Goal: Information Seeking & Learning: Learn about a topic

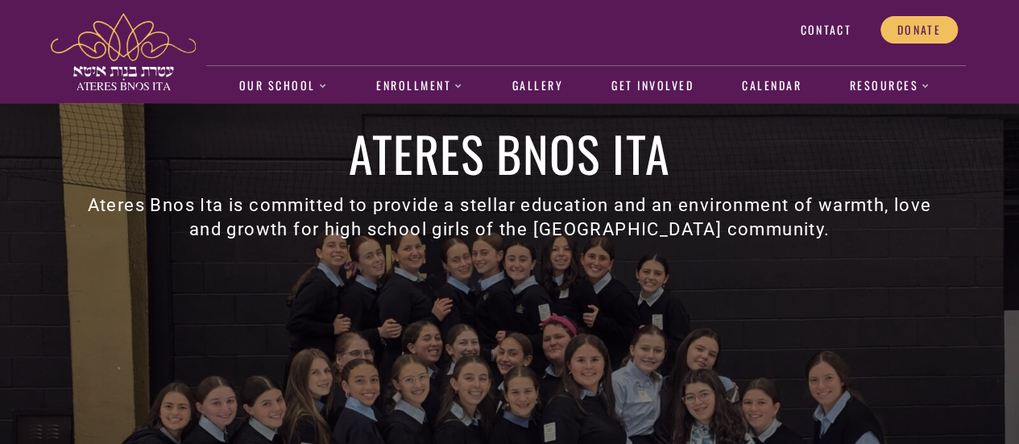
drag, startPoint x: 1013, startPoint y: 316, endPoint x: 1011, endPoint y: 333, distance: 17.0
click at [1011, 333] on div at bounding box center [509, 378] width 1019 height 551
drag, startPoint x: 1012, startPoint y: 329, endPoint x: 1011, endPoint y: 301, distance: 27.4
click at [1011, 301] on div at bounding box center [509, 378] width 1019 height 551
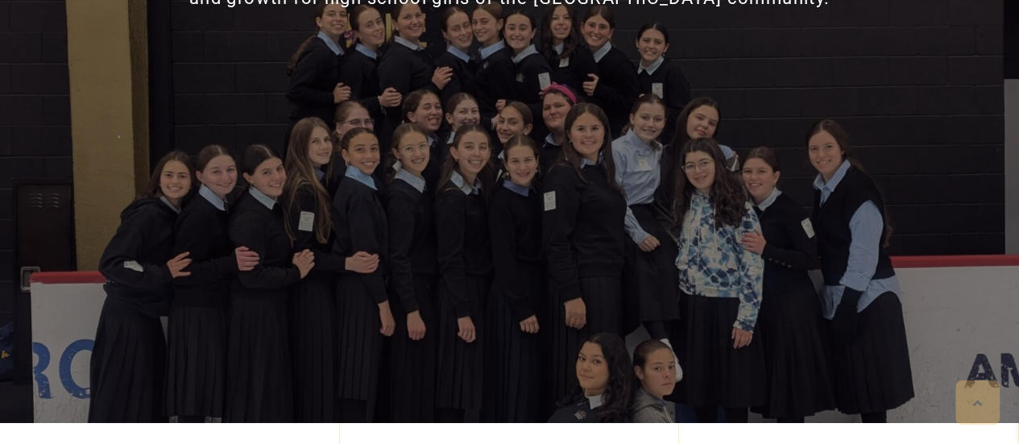
scroll to position [250, 0]
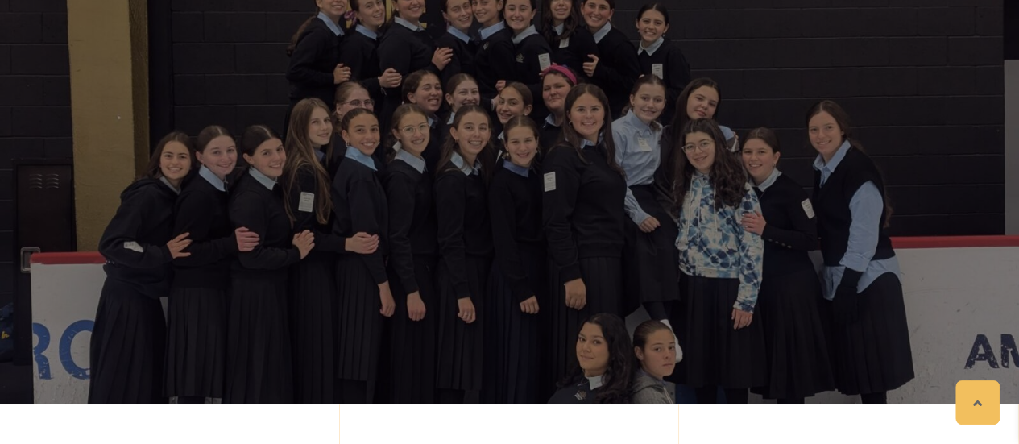
drag, startPoint x: 1008, startPoint y: 147, endPoint x: 1011, endPoint y: 92, distance: 54.8
click at [1011, 92] on div at bounding box center [509, 128] width 1019 height 551
drag, startPoint x: 1008, startPoint y: 81, endPoint x: 1010, endPoint y: 105, distance: 25.0
click at [1010, 105] on div at bounding box center [509, 128] width 1019 height 551
drag, startPoint x: 1007, startPoint y: 37, endPoint x: 1005, endPoint y: 112, distance: 74.9
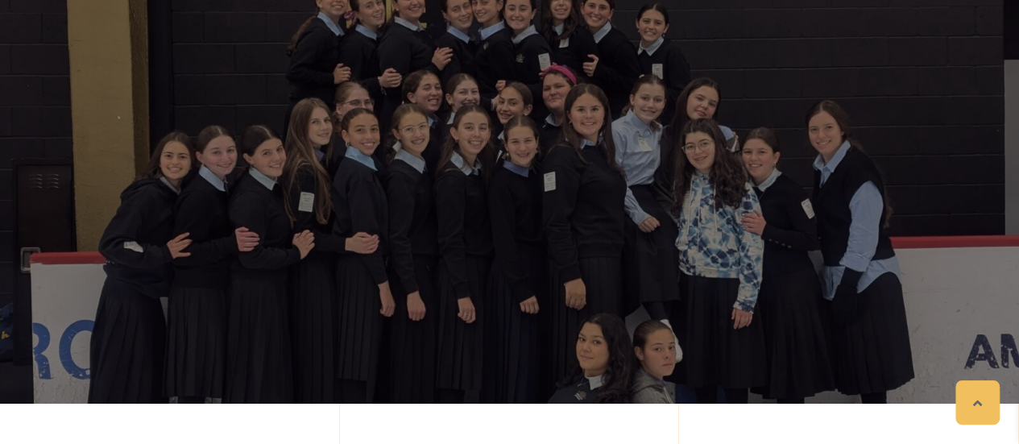
click at [1005, 112] on div at bounding box center [509, 128] width 1019 height 551
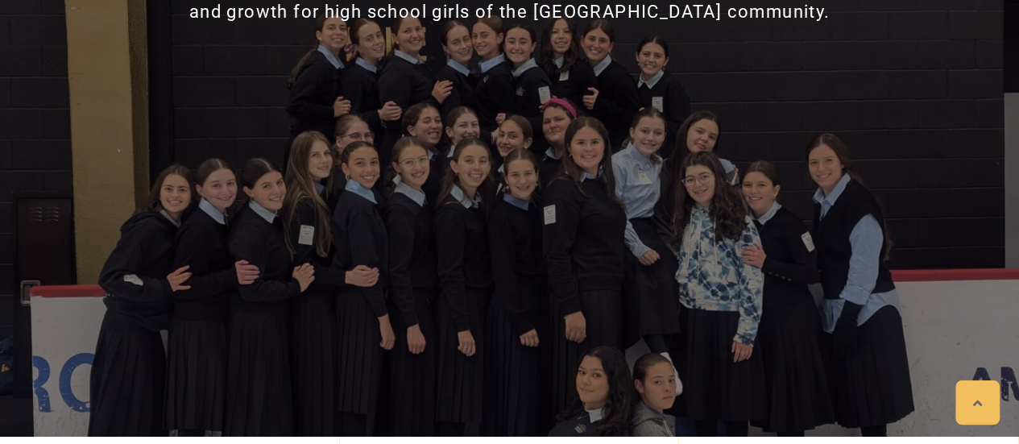
scroll to position [179, 0]
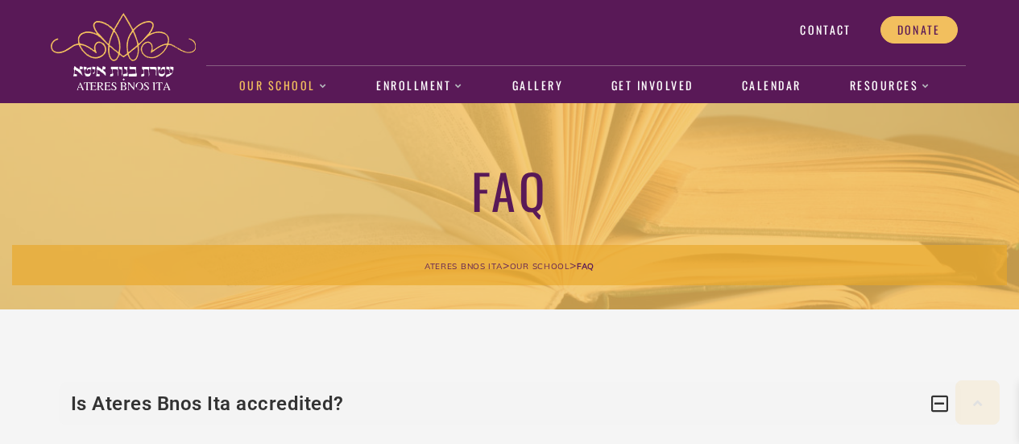
scroll to position [496, 0]
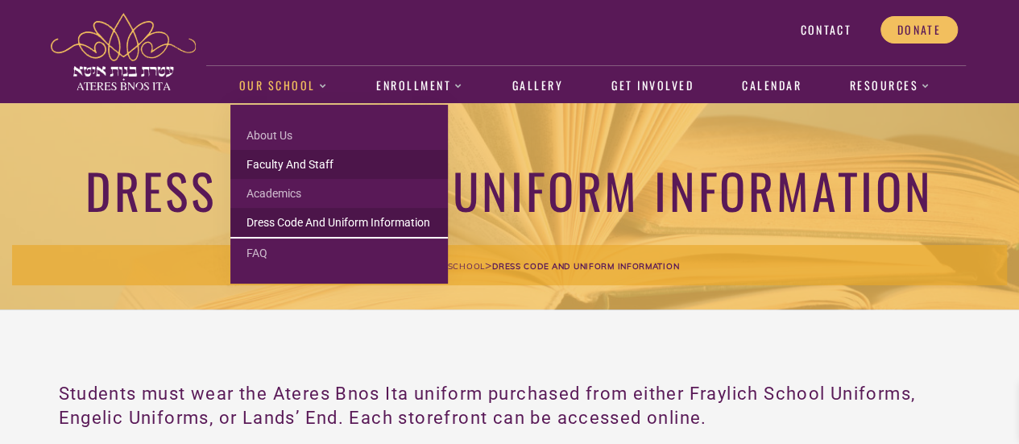
click at [294, 154] on link "Faculty and Staff" at bounding box center [338, 164] width 217 height 29
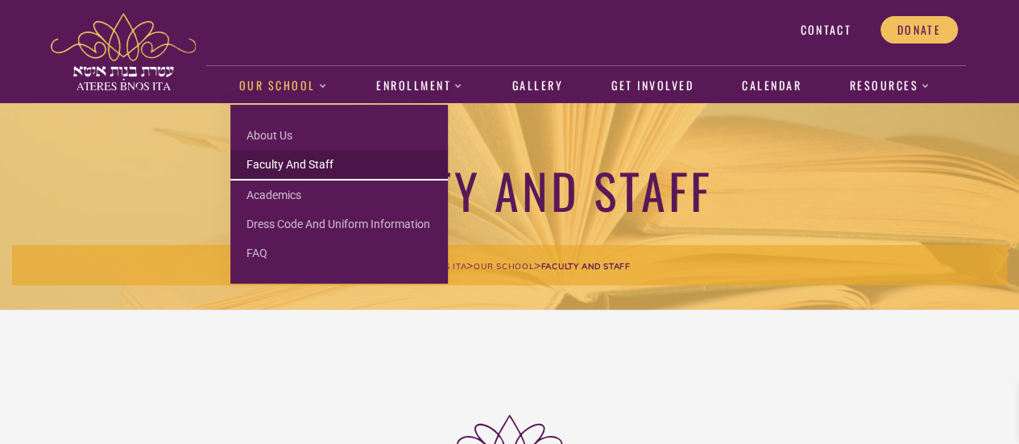
click at [317, 89] on link "Our School" at bounding box center [282, 86] width 105 height 37
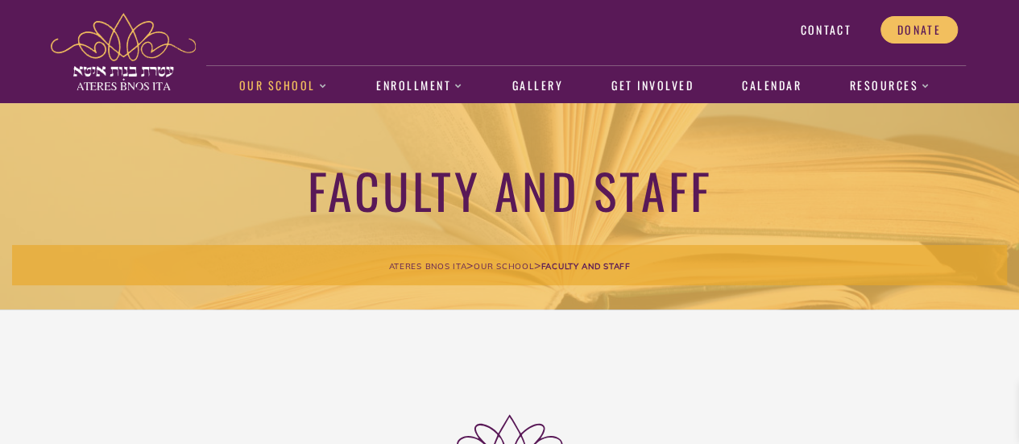
click at [288, 86] on link "Our School" at bounding box center [282, 86] width 105 height 37
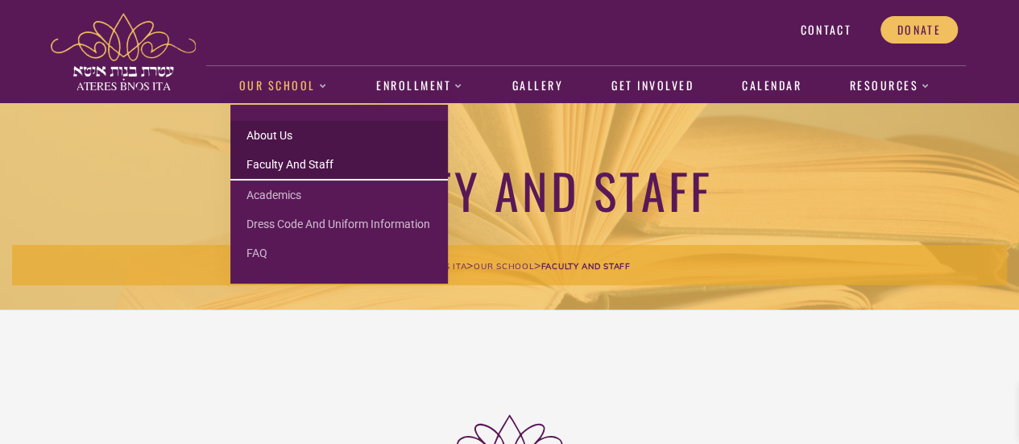
click at [289, 135] on link "About us" at bounding box center [338, 135] width 217 height 29
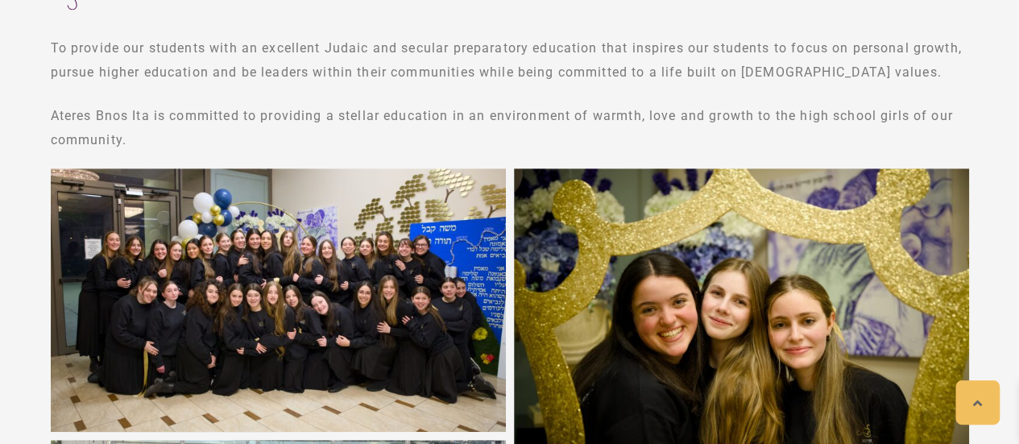
scroll to position [473, 0]
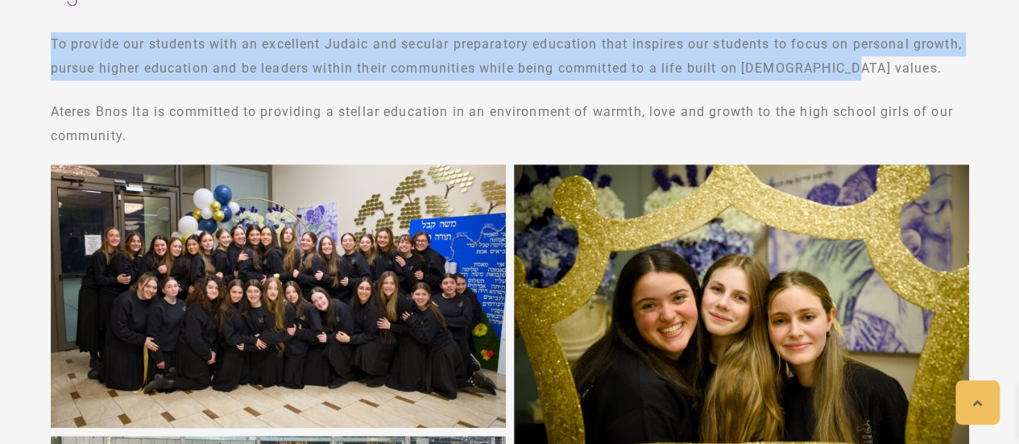
drag, startPoint x: 53, startPoint y: 39, endPoint x: 844, endPoint y: 77, distance: 791.7
click at [844, 77] on p "To provide our students with an excellent Judaic and secular preparatory educat…" at bounding box center [510, 56] width 918 height 48
copy p "To provide our students with an excellent Judaic and secular preparatory educat…"
click at [66, 41] on p "To provide our students with an excellent Judaic and secular preparatory educat…" at bounding box center [510, 56] width 918 height 48
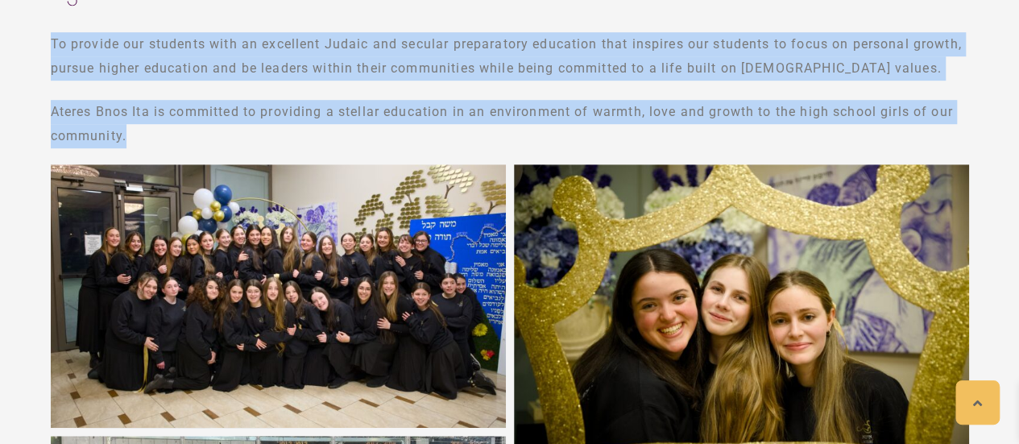
drag, startPoint x: 51, startPoint y: 38, endPoint x: 168, endPoint y: 128, distance: 147.5
click at [168, 128] on div "To provide our students with an excellent Judaic and secular preparatory educat…" at bounding box center [510, 90] width 918 height 116
copy div "To provide our students with an excellent Judaic and secular preparatory educat…"
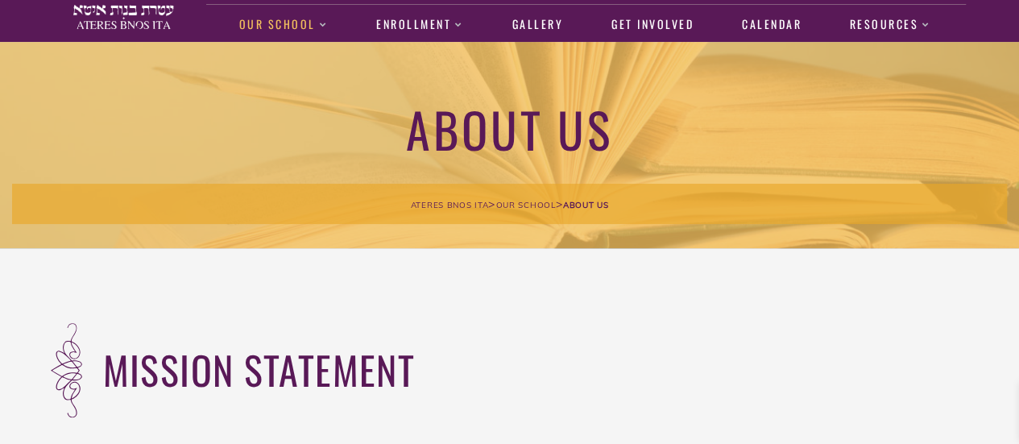
scroll to position [0, 0]
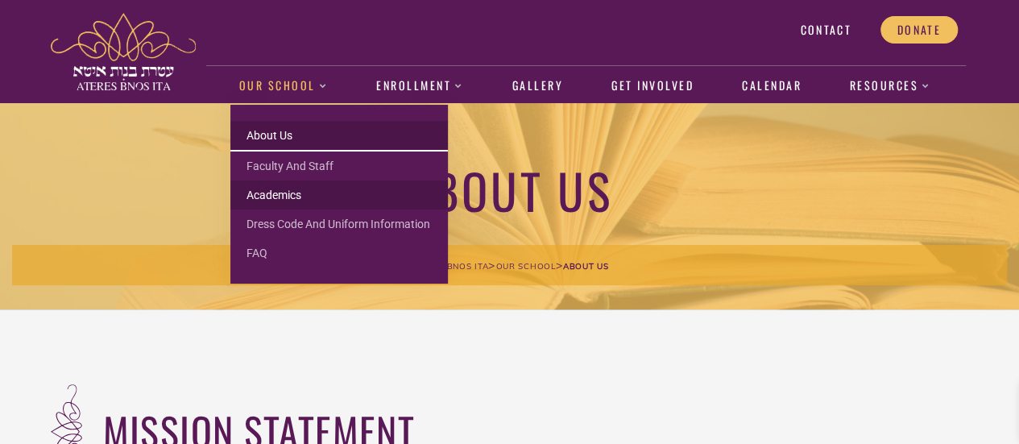
click at [278, 196] on link "Academics" at bounding box center [338, 194] width 217 height 29
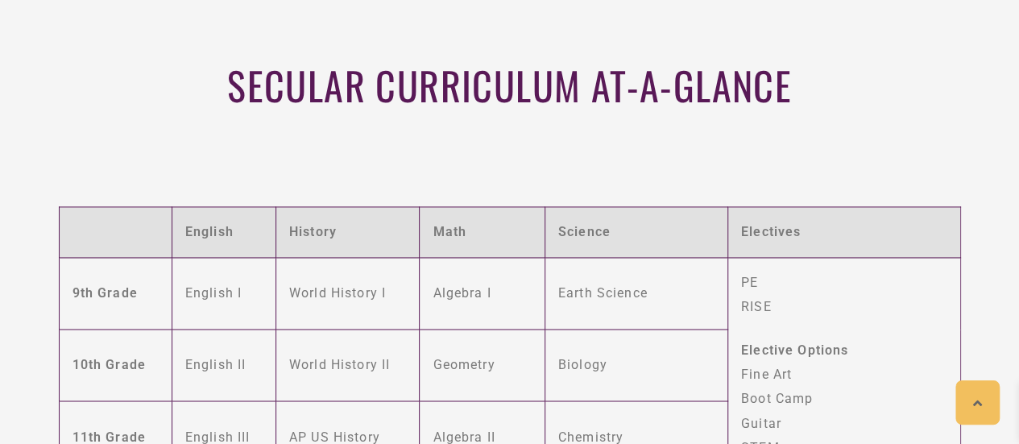
scroll to position [1104, 0]
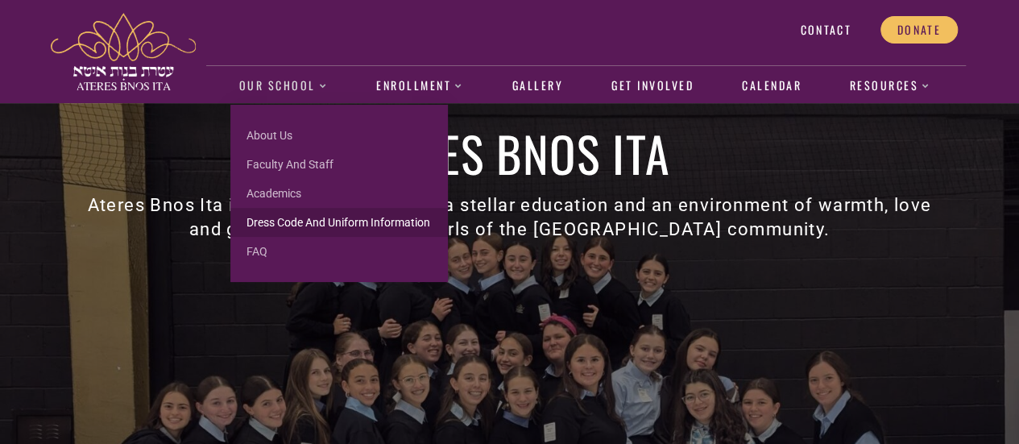
click at [295, 222] on link "Dress Code and Uniform Information" at bounding box center [338, 222] width 217 height 29
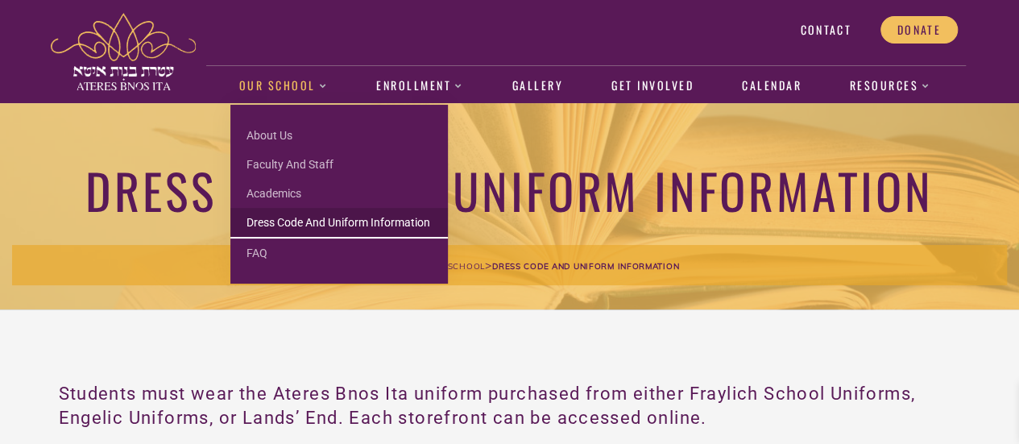
drag, startPoint x: 295, startPoint y: 84, endPoint x: 306, endPoint y: 115, distance: 33.4
click at [295, 84] on link "Our School" at bounding box center [282, 86] width 105 height 37
click at [251, 255] on link "FAQ" at bounding box center [338, 252] width 217 height 29
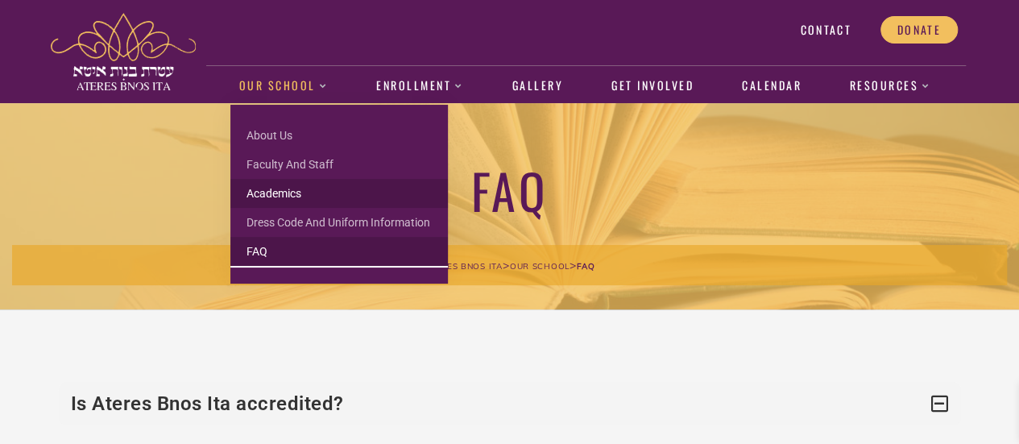
click at [267, 191] on link "Academics" at bounding box center [338, 193] width 217 height 29
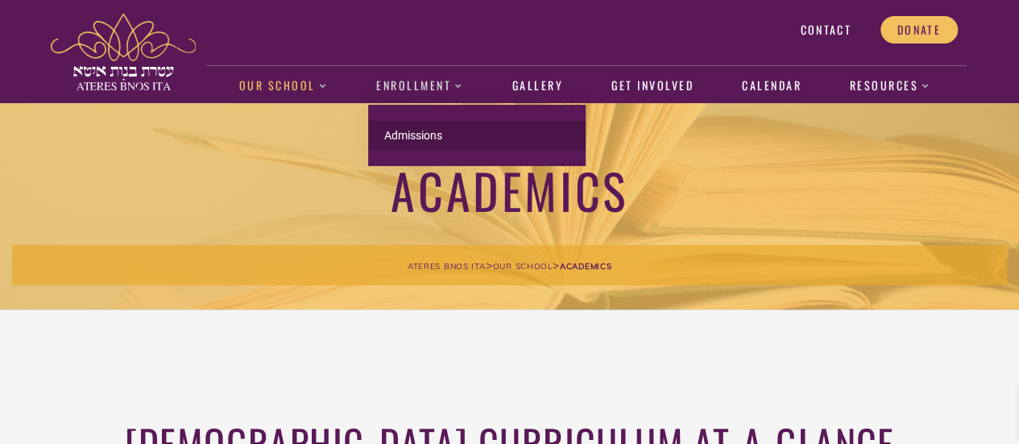
click at [403, 134] on link "Admissions" at bounding box center [476, 135] width 217 height 29
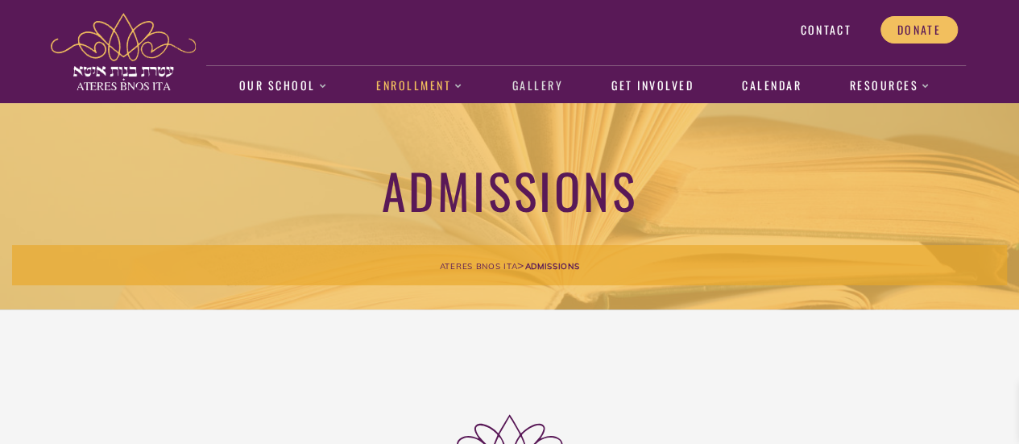
click at [531, 85] on link "Gallery" at bounding box center [537, 86] width 68 height 37
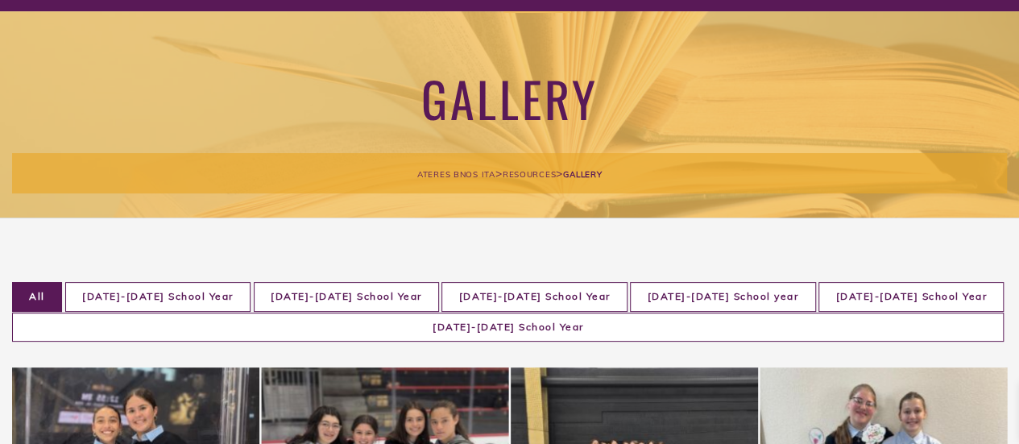
scroll to position [81, 0]
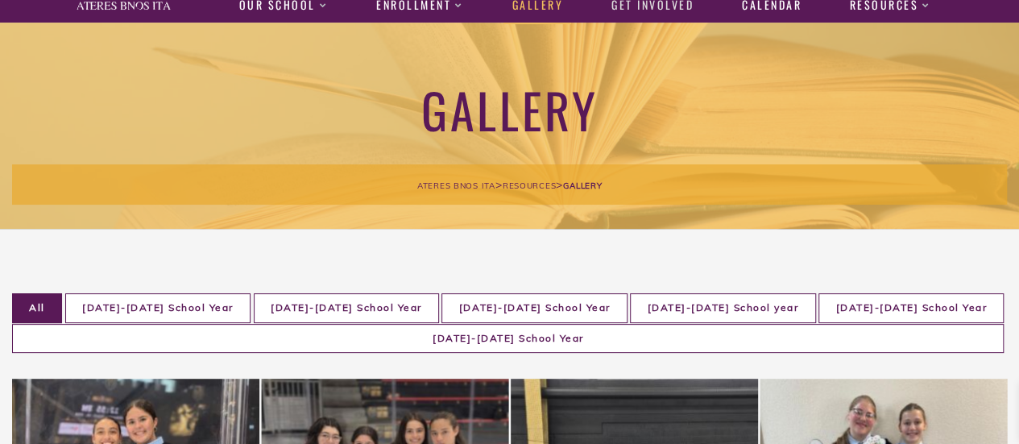
click at [667, 6] on link "Get Involved" at bounding box center [651, 5] width 99 height 37
click at [659, 4] on link "Get Involved" at bounding box center [651, 5] width 99 height 37
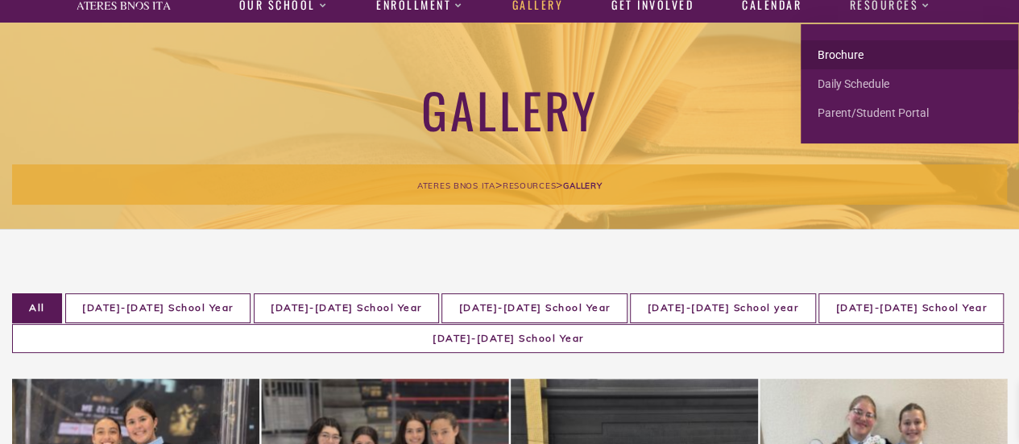
click at [848, 54] on link "Brochure" at bounding box center [908, 54] width 217 height 29
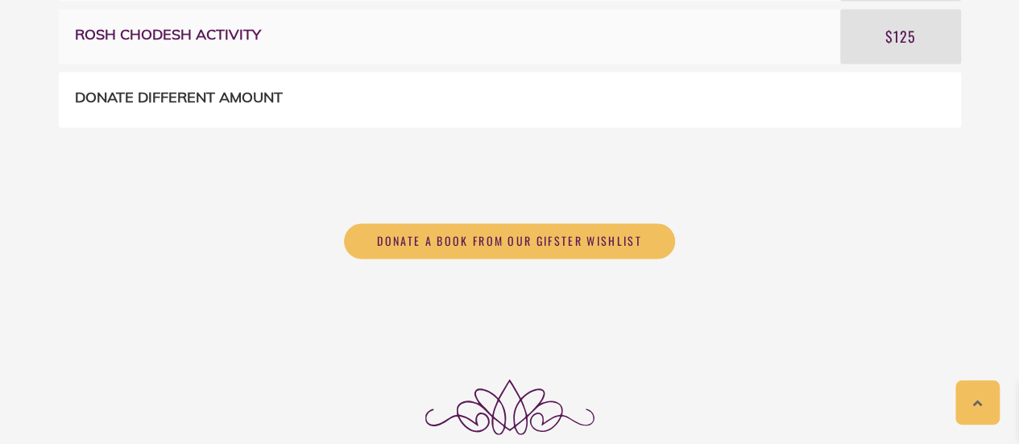
scroll to position [1322, 0]
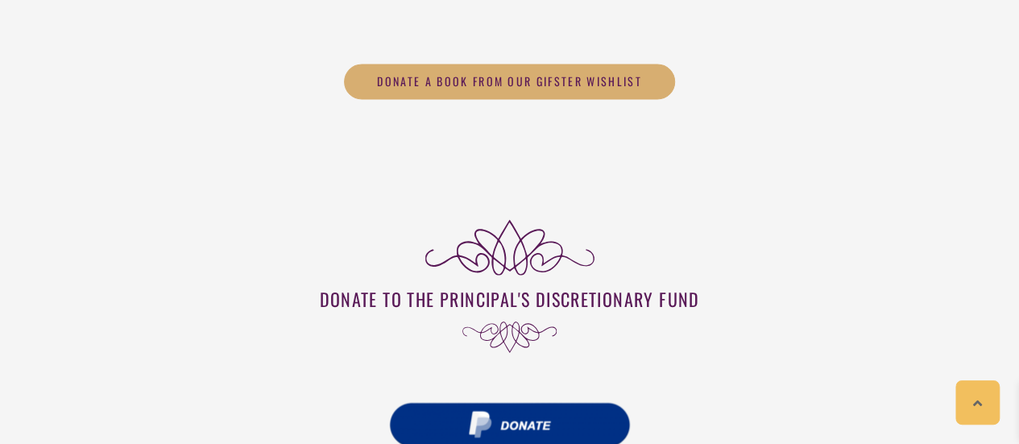
click at [501, 81] on span "Donate a book from our Gifster wishlist" at bounding box center [509, 81] width 265 height 14
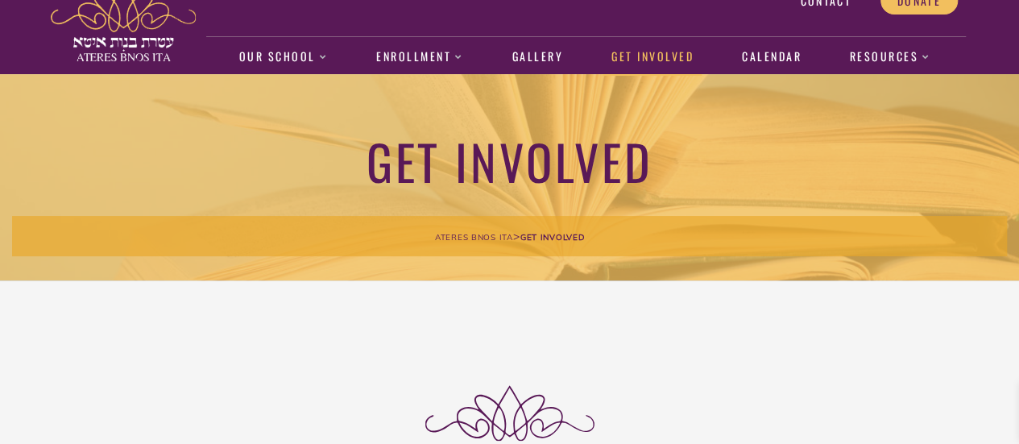
scroll to position [0, 0]
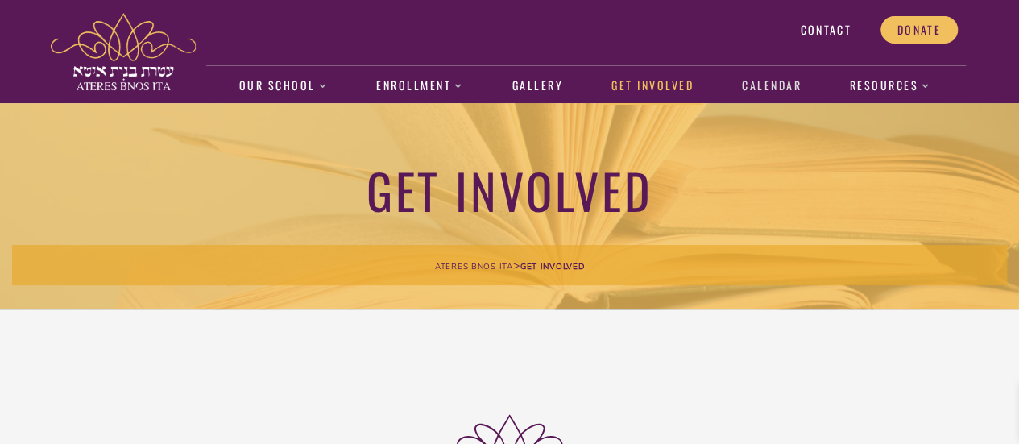
click at [769, 84] on link "Calendar" at bounding box center [771, 86] width 77 height 37
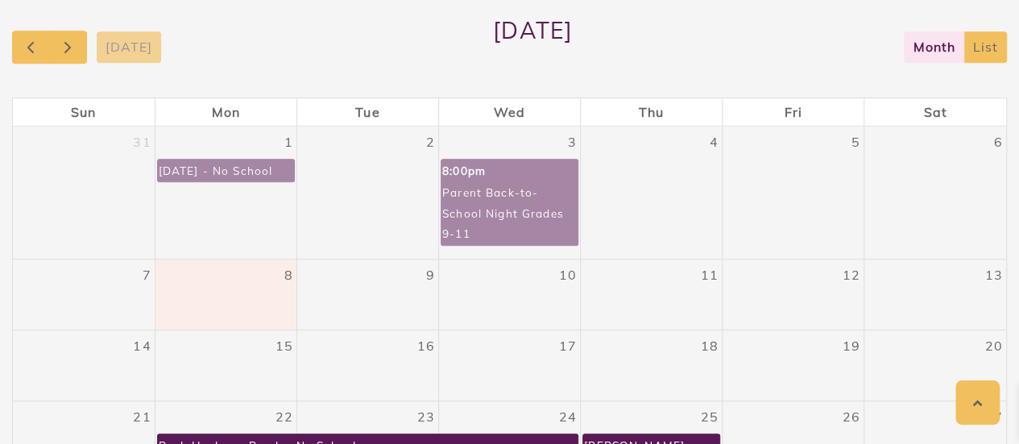
scroll to position [406, 0]
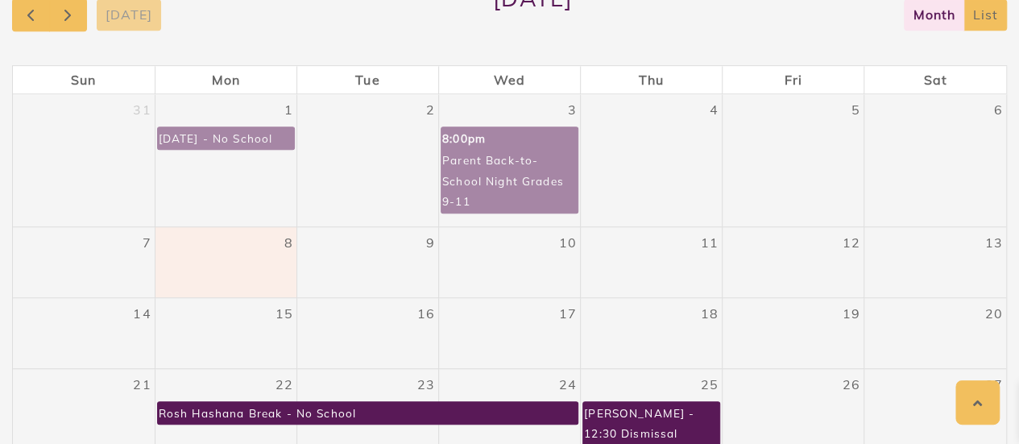
drag, startPoint x: 509, startPoint y: 157, endPoint x: 515, endPoint y: 178, distance: 21.9
click at [515, 178] on div "Parent Back-to-School Night Grades 9-11" at bounding box center [509, 180] width 136 height 63
drag, startPoint x: 515, startPoint y: 178, endPoint x: 520, endPoint y: 297, distance: 119.3
click at [520, 297] on tbody "31 1 [DATE] - No School 2 3 8:00pm Parent Back-to-School Night Grades 9-11 4 5 …" at bounding box center [509, 311] width 993 height 435
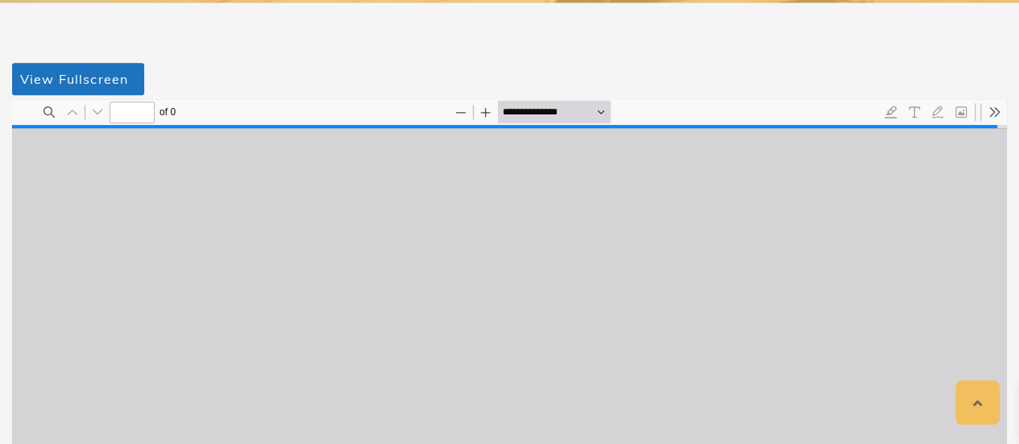
scroll to position [8, 0]
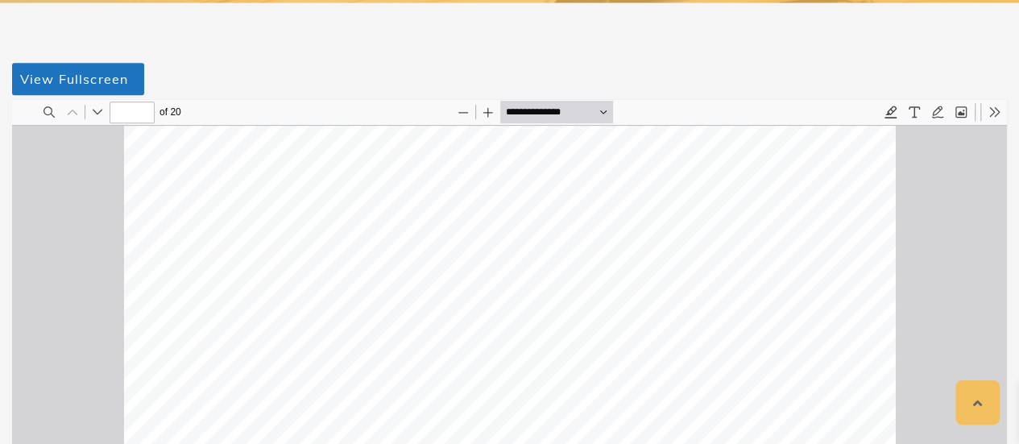
drag, startPoint x: 985, startPoint y: 119, endPoint x: 1006, endPoint y: 164, distance: 49.7
click at [1007, 165] on html "Thumbnails Document Outline Attachments Layers Current Outline Item Toggle Side…" at bounding box center [509, 438] width 995 height 678
type input "*"
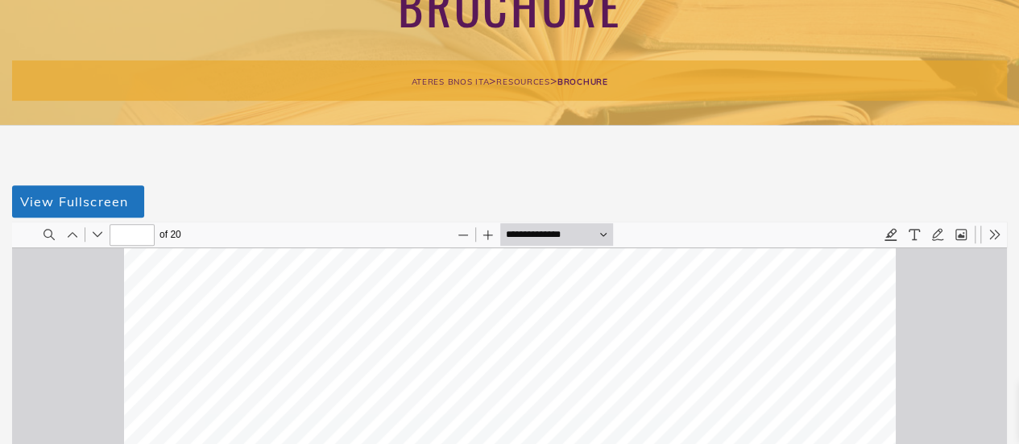
scroll to position [0, 0]
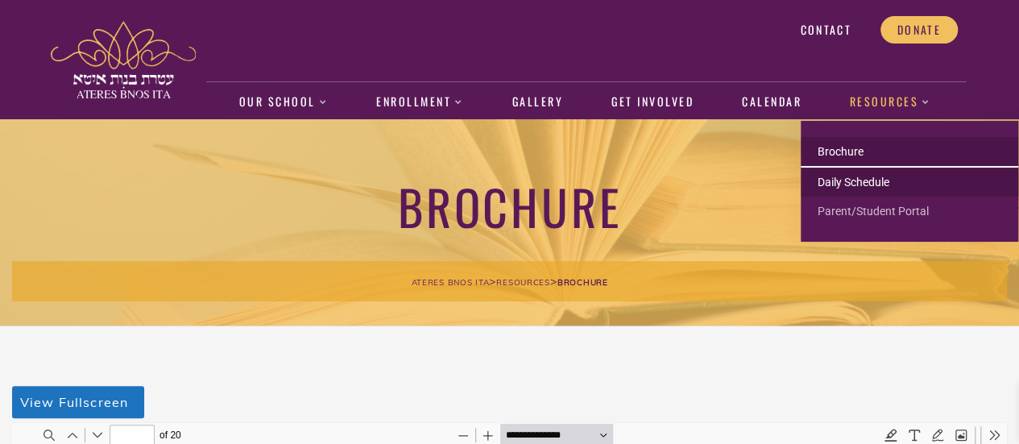
click at [857, 181] on link "Daily Schedule" at bounding box center [908, 182] width 217 height 29
